Goal: Transaction & Acquisition: Purchase product/service

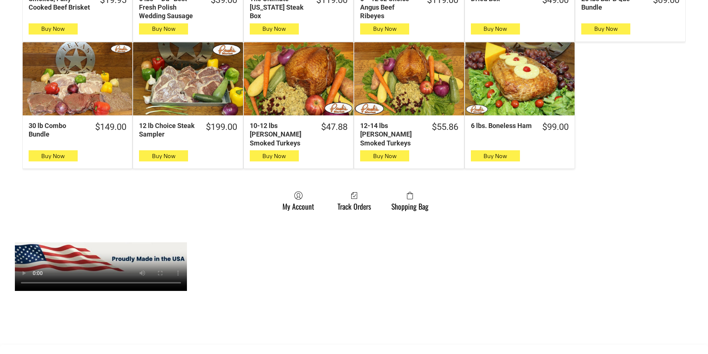
scroll to position [483, 0]
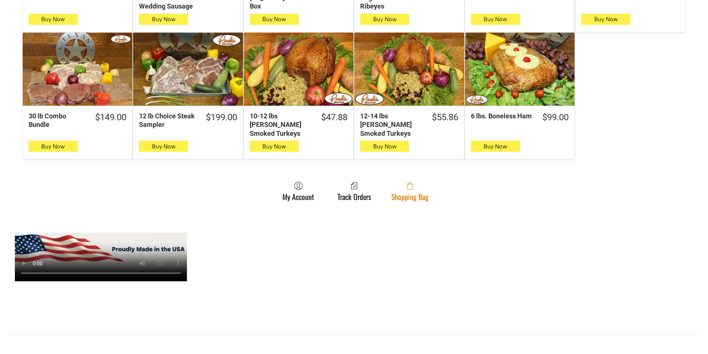
click at [398, 182] on span at bounding box center [409, 186] width 37 height 9
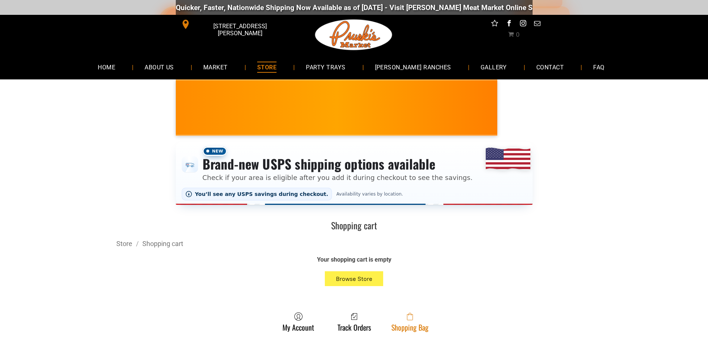
click at [393, 329] on link "Shopping Bag" at bounding box center [410, 322] width 45 height 20
click at [414, 320] on span at bounding box center [409, 316] width 37 height 9
click at [393, 323] on link "Shopping Bag" at bounding box center [410, 322] width 45 height 20
